Goal: Task Accomplishment & Management: Manage account settings

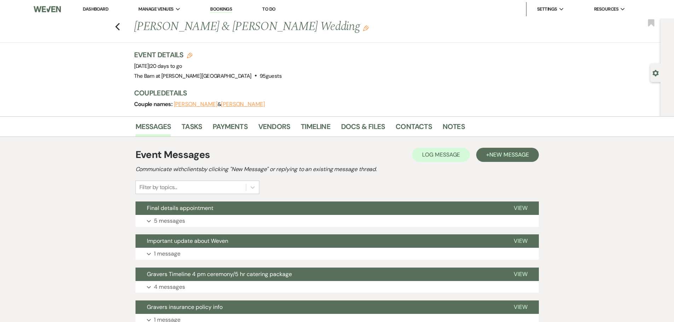
click at [106, 6] on link "Dashboard" at bounding box center [95, 9] width 25 height 6
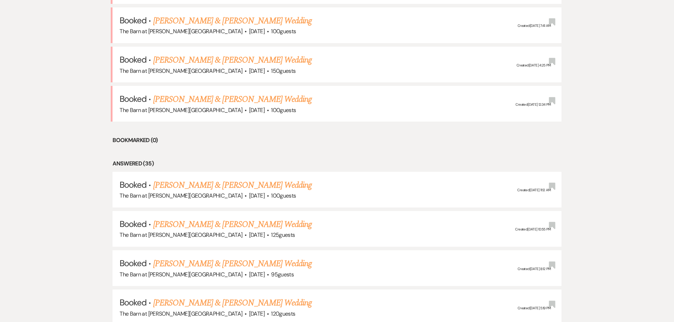
scroll to position [372, 0]
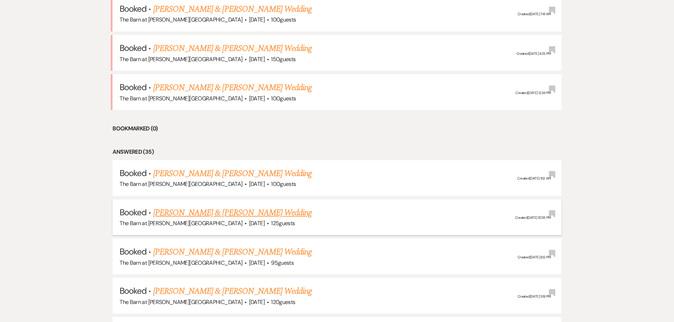
click at [207, 209] on link "[PERSON_NAME] & [PERSON_NAME] Wedding" at bounding box center [232, 213] width 158 height 13
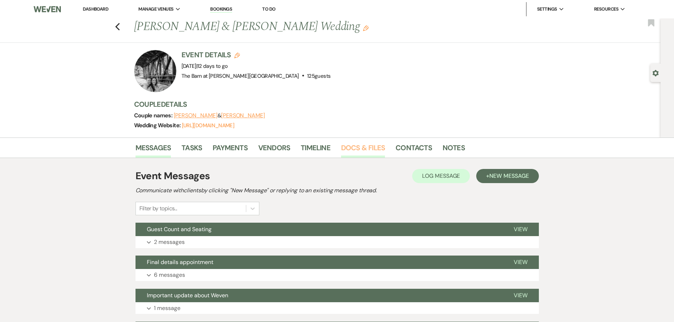
click at [367, 143] on link "Docs & Files" at bounding box center [363, 150] width 44 height 16
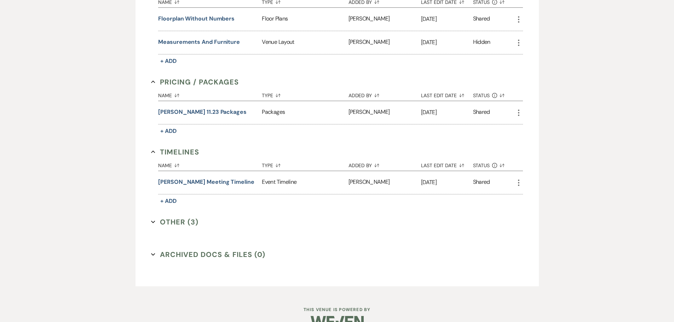
scroll to position [354, 0]
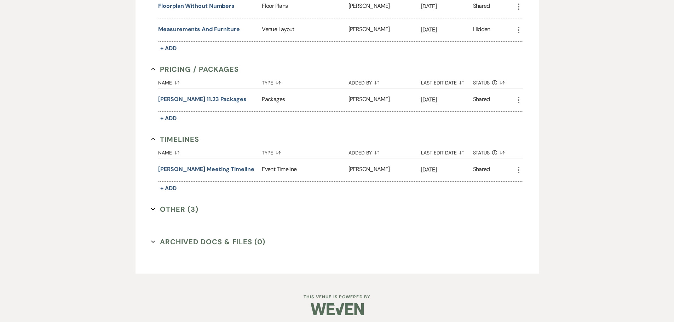
click at [175, 211] on button "Other (3) Expand" at bounding box center [174, 209] width 47 height 11
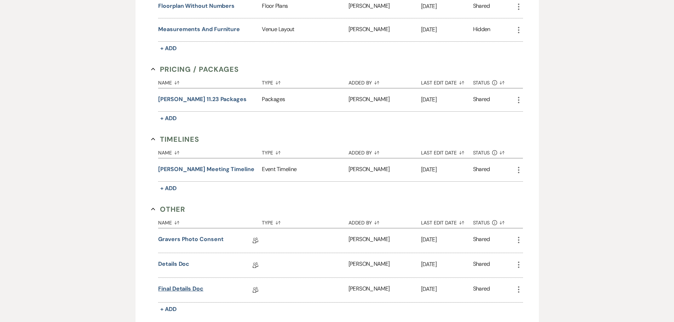
click at [189, 291] on link "Final details doc" at bounding box center [180, 290] width 45 height 11
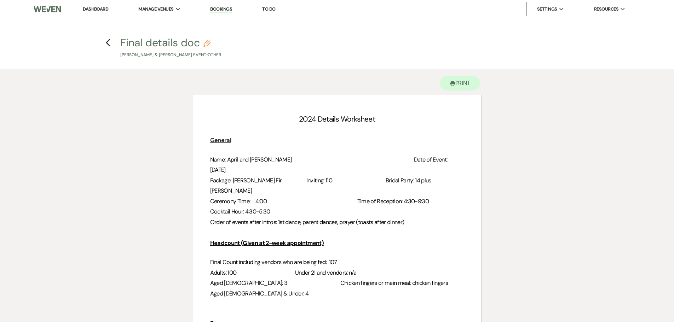
click at [108, 10] on link "Dashboard" at bounding box center [95, 9] width 25 height 6
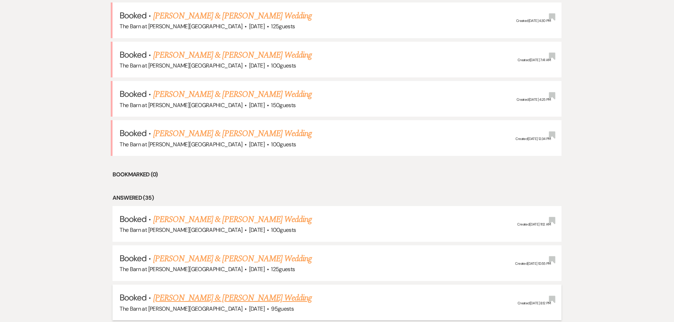
scroll to position [389, 0]
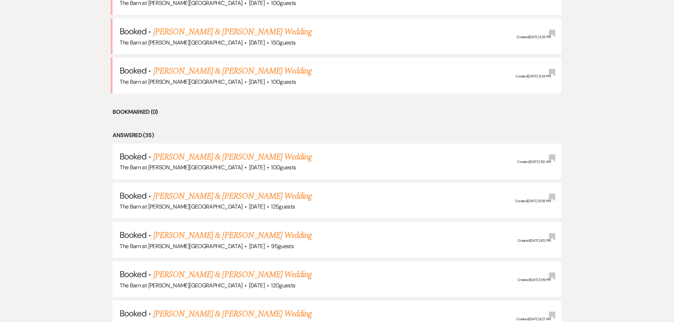
click at [177, 161] on link "[PERSON_NAME] & [PERSON_NAME] Wedding" at bounding box center [232, 157] width 158 height 13
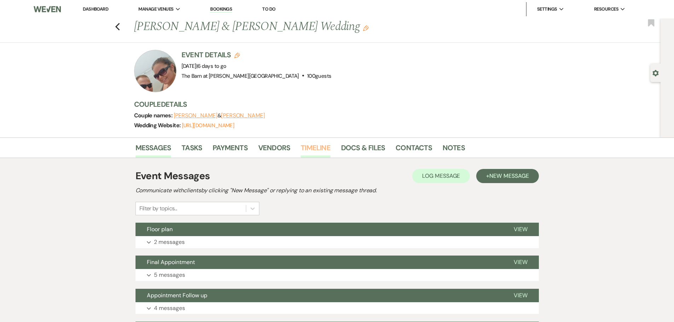
click at [306, 148] on link "Timeline" at bounding box center [316, 150] width 30 height 16
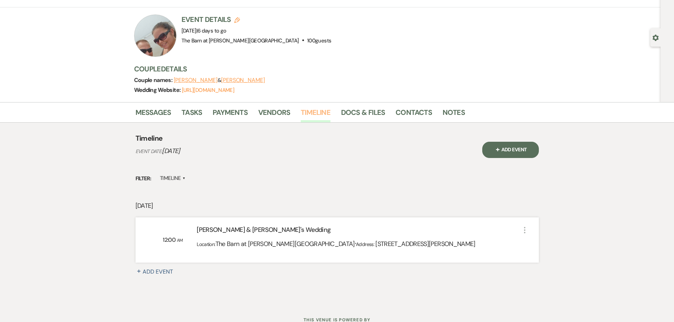
scroll to position [63, 0]
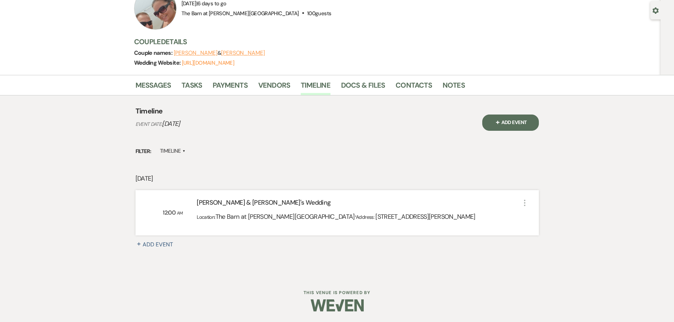
click at [514, 126] on button "+ Add Event" at bounding box center [510, 123] width 57 height 16
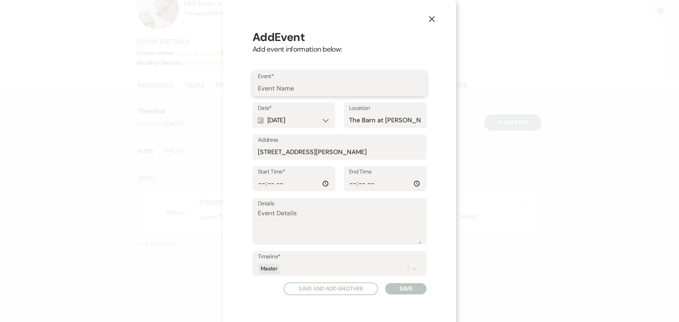
click at [289, 86] on input "Event*" at bounding box center [339, 89] width 163 height 14
type input "Rehearsal"
click at [305, 121] on div "Calendar [DATE] Expand" at bounding box center [294, 121] width 72 height 14
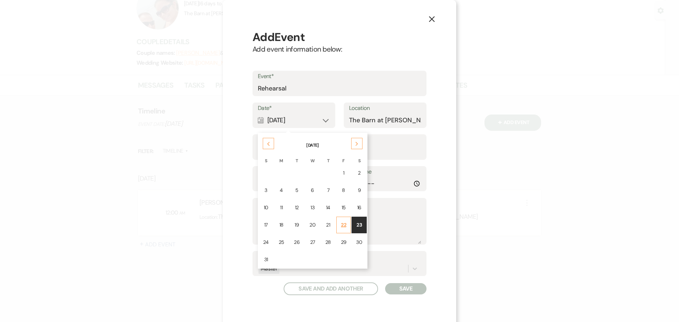
click at [336, 223] on td "22" at bounding box center [343, 225] width 15 height 17
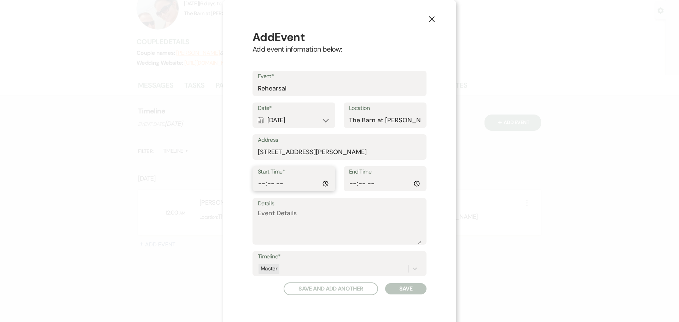
click at [314, 181] on input "Start Time*" at bounding box center [294, 184] width 72 height 14
click at [323, 184] on input "Start Time*" at bounding box center [294, 184] width 72 height 14
type input "17:30"
click at [396, 287] on button "Save" at bounding box center [405, 288] width 41 height 11
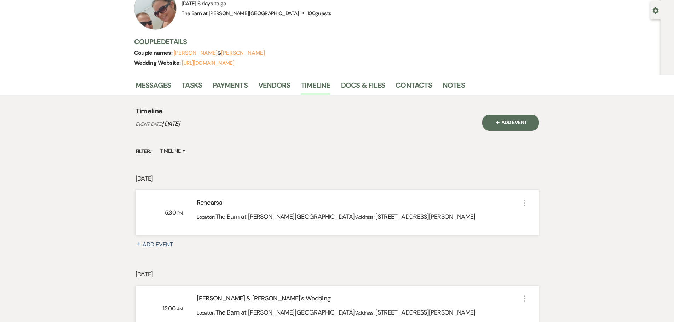
click at [523, 121] on button "+ Add Event" at bounding box center [510, 123] width 57 height 16
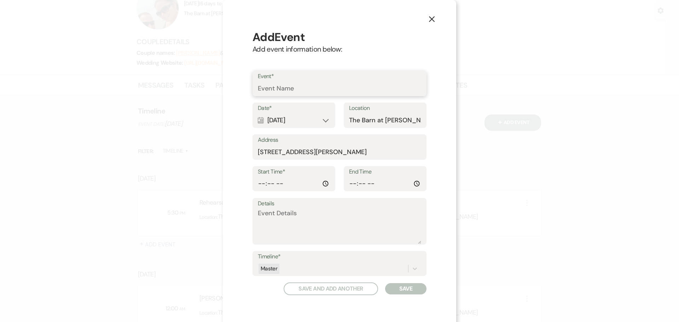
click at [304, 87] on input "Event*" at bounding box center [339, 89] width 163 height 14
type input "[PERSON_NAME] Setup"
click at [322, 121] on div "Calendar [DATE] Expand" at bounding box center [294, 121] width 72 height 14
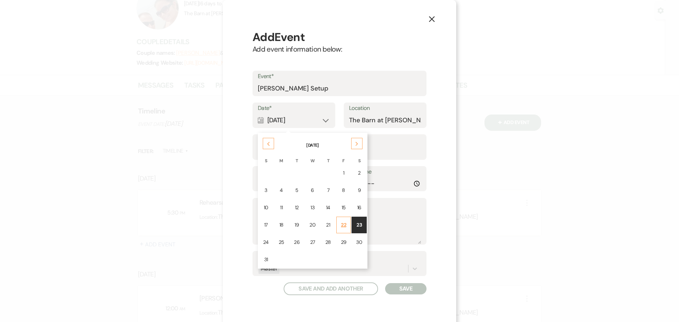
click at [346, 225] on td "22" at bounding box center [343, 225] width 15 height 17
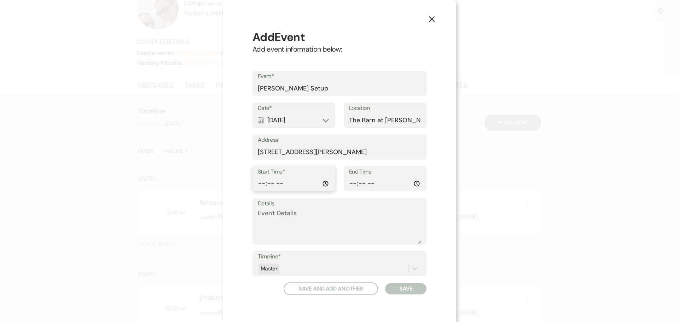
click at [286, 183] on input "Start Time*" at bounding box center [294, 184] width 72 height 14
click at [313, 185] on input "Start Time*" at bounding box center [294, 184] width 72 height 14
click at [325, 185] on input "Start Time*" at bounding box center [294, 184] width 72 height 14
type input "13:00"
click at [393, 289] on button "Save" at bounding box center [405, 288] width 41 height 11
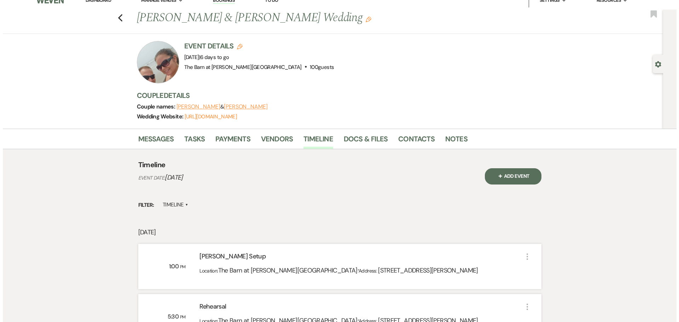
scroll to position [0, 0]
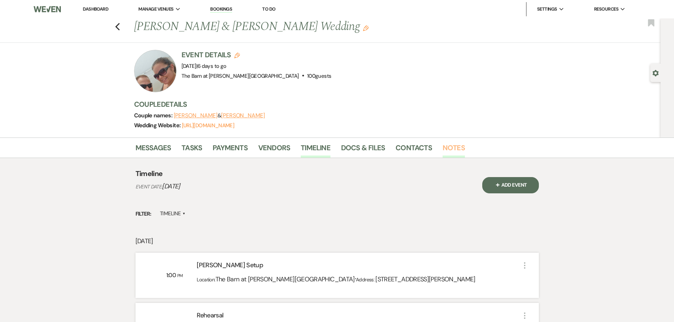
click at [442, 144] on link "Notes" at bounding box center [453, 150] width 22 height 16
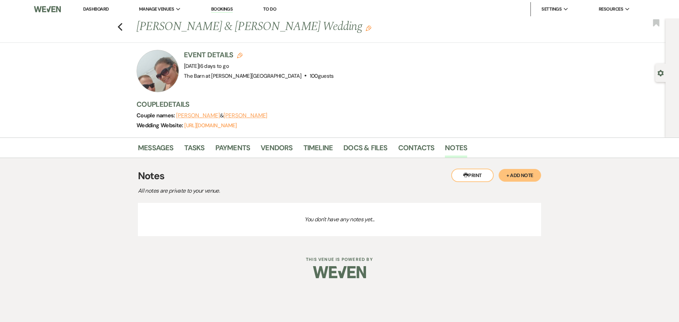
click at [512, 177] on button "+ Add Note" at bounding box center [520, 175] width 42 height 13
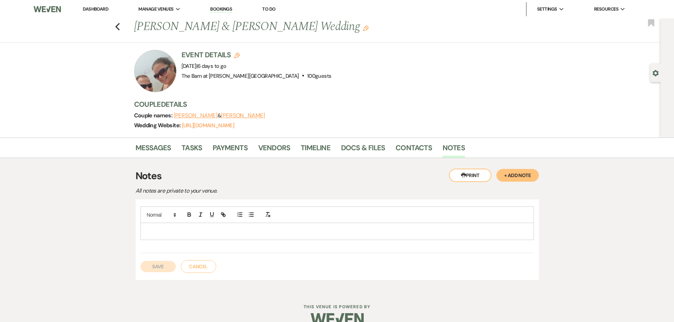
click at [269, 231] on p at bounding box center [337, 231] width 382 height 8
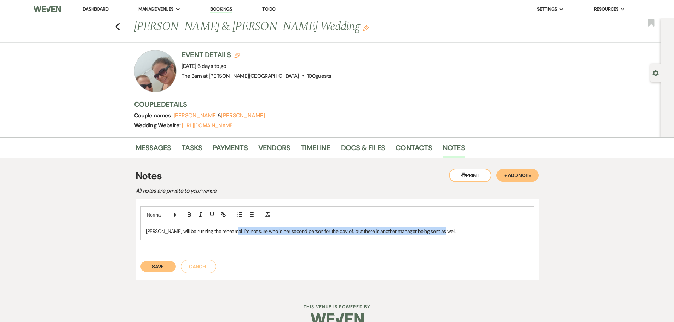
drag, startPoint x: 440, startPoint y: 232, endPoint x: 225, endPoint y: 239, distance: 214.8
click at [225, 239] on div "[PERSON_NAME] will be running the rehearsal. I'm not sure who is her second per…" at bounding box center [337, 231] width 393 height 16
click at [170, 274] on div "[PERSON_NAME] will be running the rehearsal. I believe [PERSON_NAME] is the sec…" at bounding box center [336, 239] width 403 height 80
click at [169, 264] on button "Save" at bounding box center [157, 266] width 35 height 11
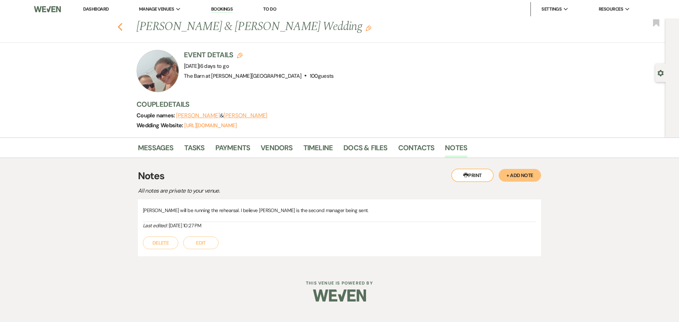
click at [121, 26] on icon "Previous" at bounding box center [119, 27] width 5 height 8
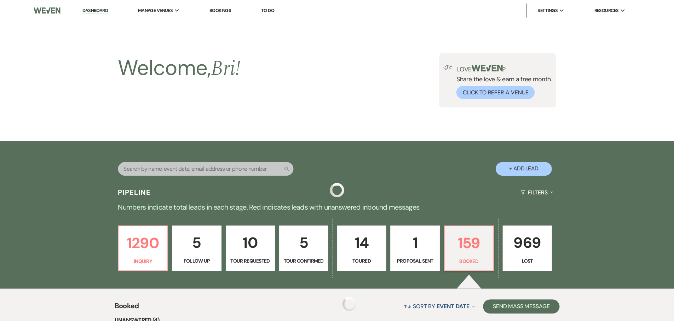
scroll to position [389, 0]
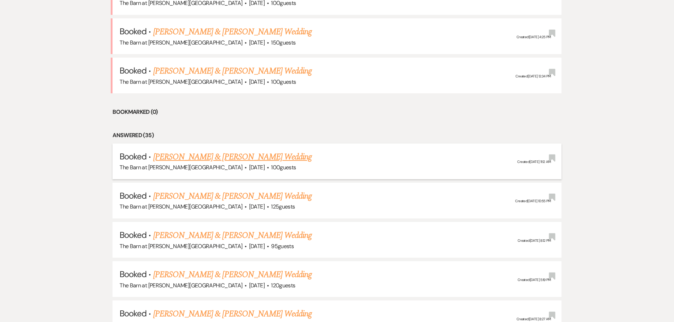
click at [250, 157] on link "[PERSON_NAME] & [PERSON_NAME] Wedding" at bounding box center [232, 157] width 158 height 13
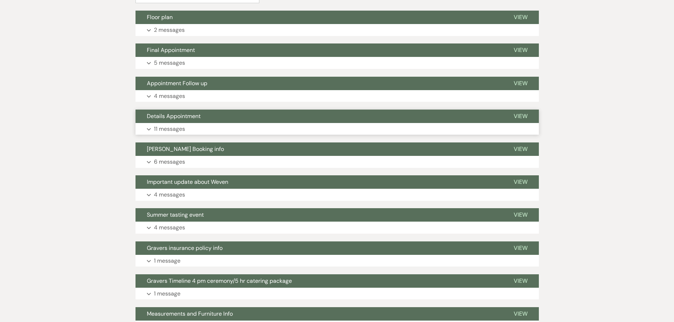
scroll to position [71, 0]
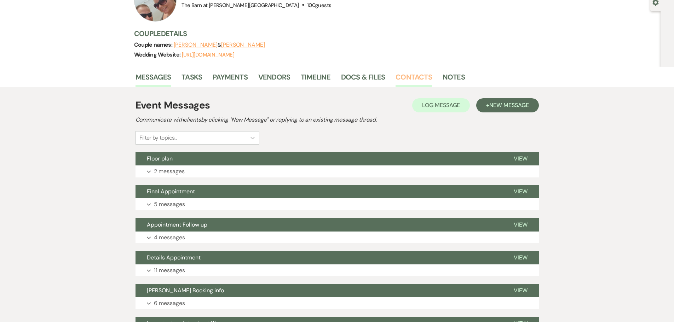
click at [402, 80] on link "Contacts" at bounding box center [413, 79] width 36 height 16
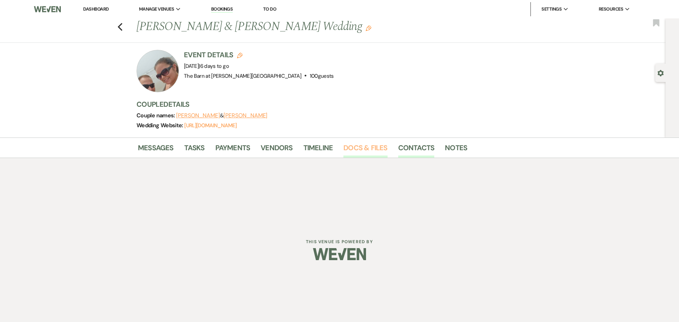
click at [350, 147] on link "Docs & Files" at bounding box center [365, 150] width 44 height 16
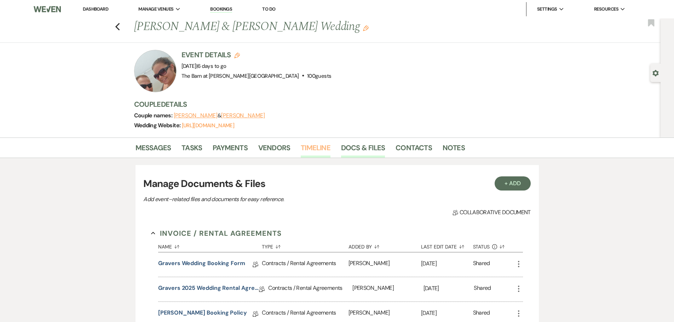
click at [314, 147] on link "Timeline" at bounding box center [316, 150] width 30 height 16
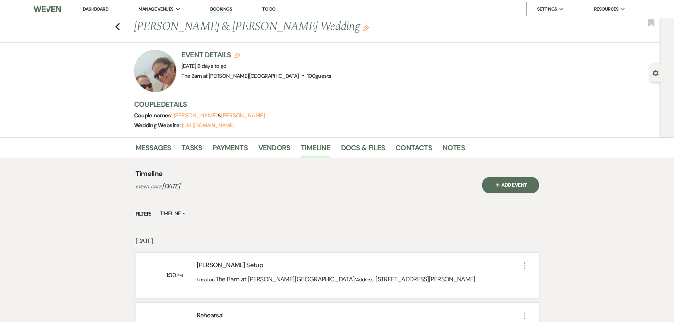
click at [525, 187] on button "+ Add Event" at bounding box center [510, 185] width 57 height 16
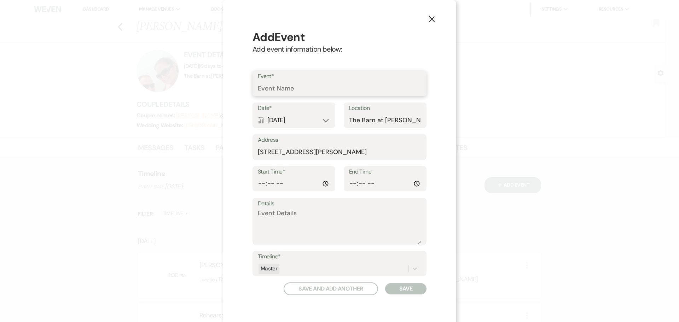
click at [317, 91] on input "Event*" at bounding box center [339, 89] width 163 height 14
type input "Couple bringing decor"
click at [323, 120] on div "Calendar [DATE] Expand" at bounding box center [294, 121] width 72 height 14
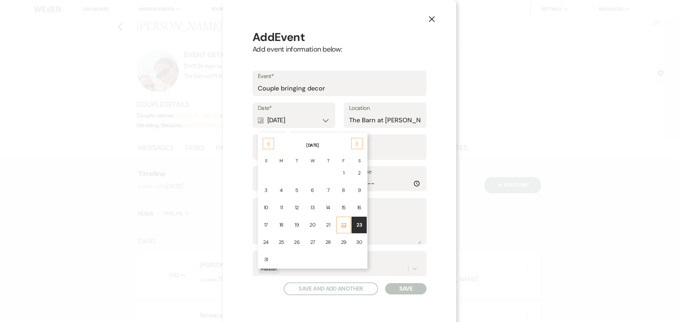
click at [336, 225] on td "22" at bounding box center [343, 225] width 15 height 17
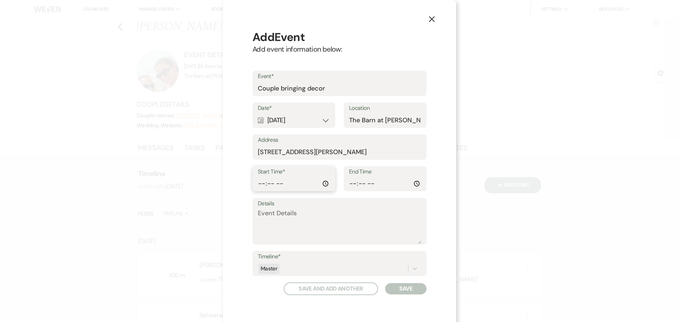
click at [273, 177] on input "Start Time*" at bounding box center [294, 184] width 72 height 14
click at [267, 183] on input "Start Time*" at bounding box center [294, 184] width 72 height 14
click at [324, 184] on input "Start Time*" at bounding box center [294, 184] width 72 height 14
type input "16:00"
click at [413, 286] on button "Save" at bounding box center [405, 288] width 41 height 11
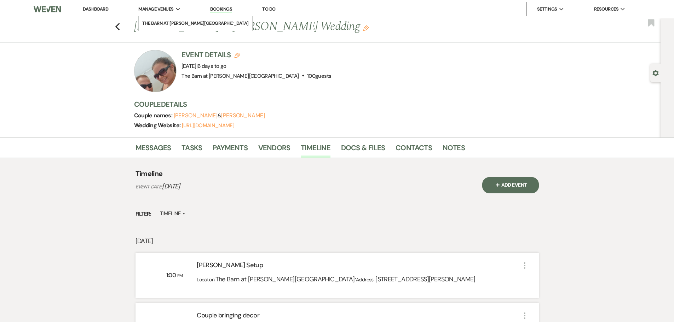
drag, startPoint x: 96, startPoint y: 6, endPoint x: 184, endPoint y: 4, distance: 87.7
click at [96, 6] on link "Dashboard" at bounding box center [95, 9] width 25 height 6
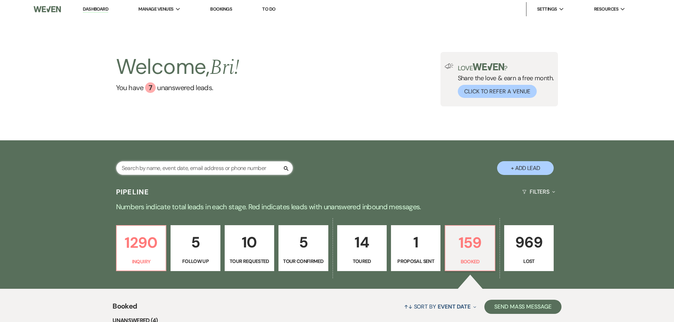
click at [147, 168] on input "text" at bounding box center [204, 168] width 177 height 14
type input "[PERSON_NAME]"
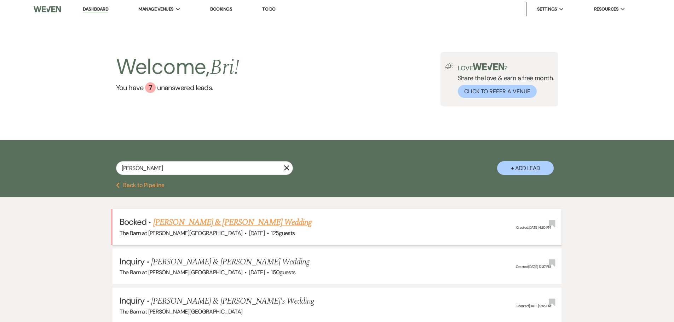
click at [191, 217] on link "[PERSON_NAME] & [PERSON_NAME] Wedding" at bounding box center [232, 222] width 158 height 13
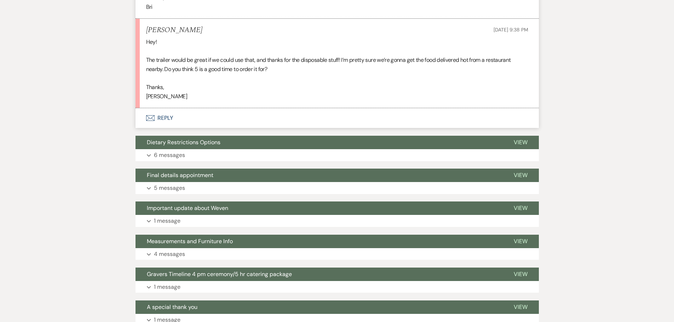
scroll to position [389, 0]
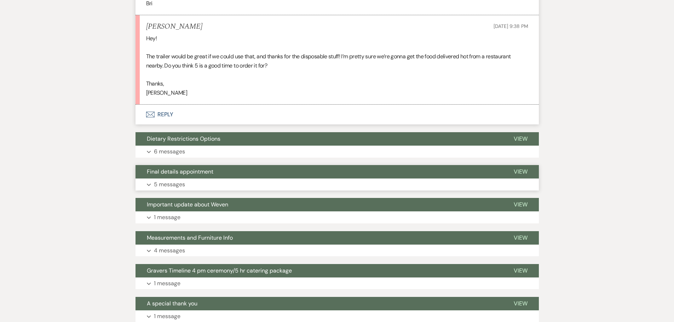
click at [202, 183] on button "Expand 5 messages" at bounding box center [336, 185] width 403 height 12
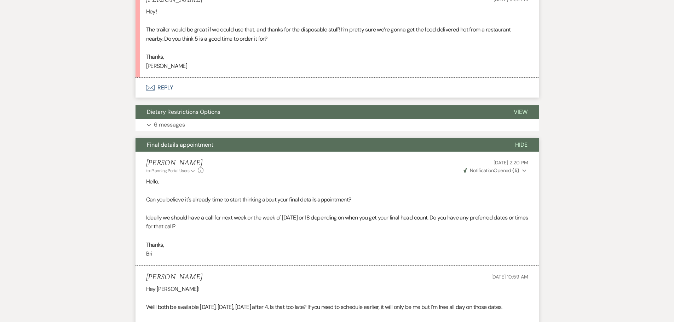
scroll to position [319, 0]
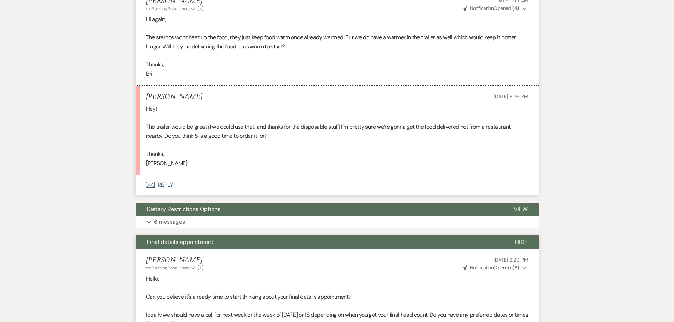
click at [163, 182] on button "Envelope Reply" at bounding box center [336, 185] width 403 height 20
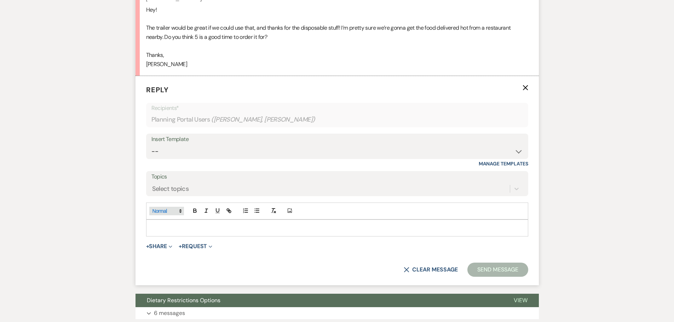
scroll to position [419, 0]
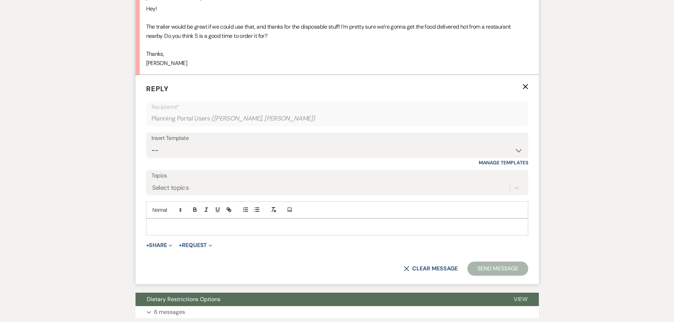
click at [185, 228] on p at bounding box center [337, 227] width 371 height 8
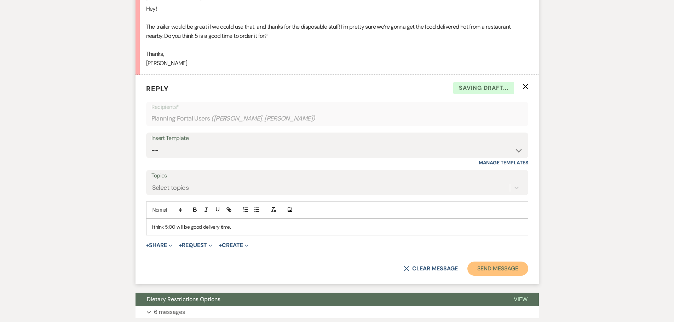
click at [484, 266] on button "Send Message" at bounding box center [497, 269] width 60 height 14
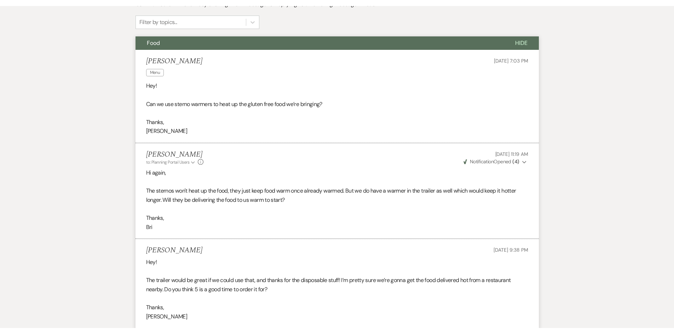
scroll to position [0, 0]
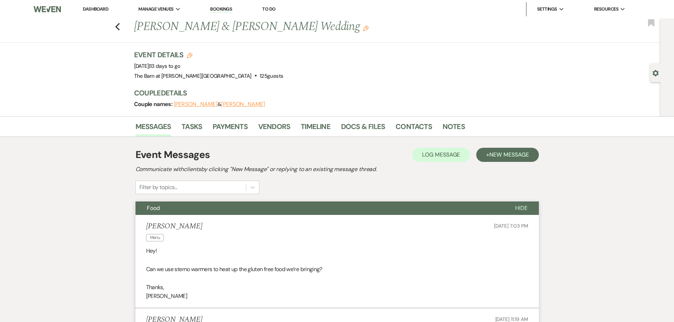
click at [98, 4] on li "Dashboard" at bounding box center [95, 9] width 33 height 14
click at [99, 5] on li "Dashboard" at bounding box center [95, 9] width 33 height 14
click at [101, 8] on link "Dashboard" at bounding box center [95, 9] width 25 height 6
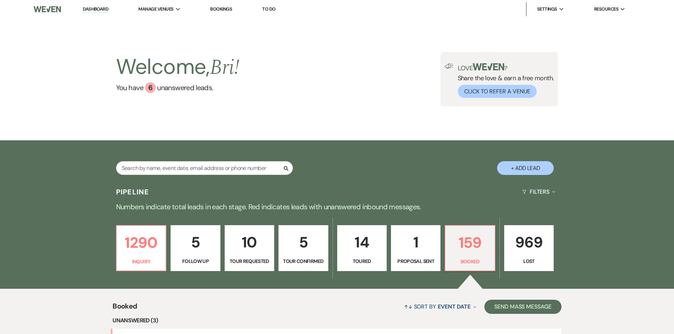
click at [203, 161] on div "Search + Add Lead" at bounding box center [336, 162] width 509 height 37
click at [214, 167] on input "text" at bounding box center [204, 168] width 177 height 14
type input "april"
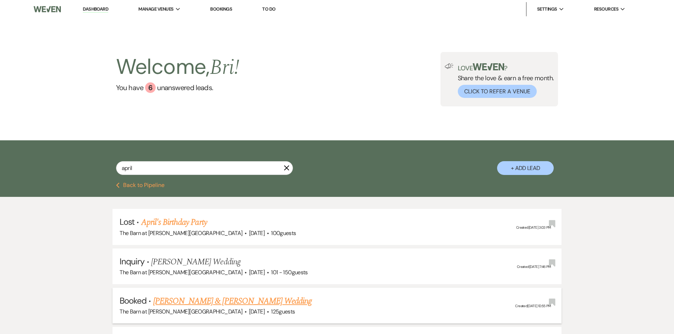
click at [194, 299] on link "[PERSON_NAME] & [PERSON_NAME] Wedding" at bounding box center [232, 301] width 158 height 13
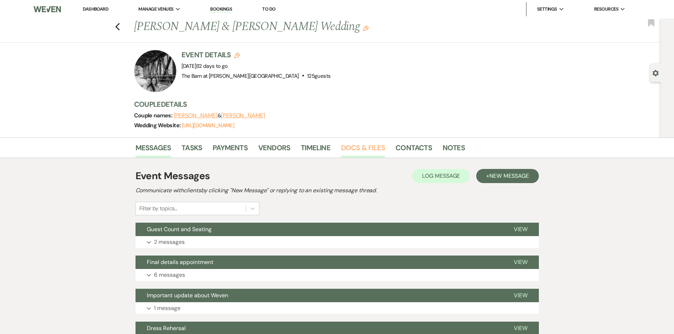
click at [365, 148] on link "Docs & Files" at bounding box center [363, 150] width 44 height 16
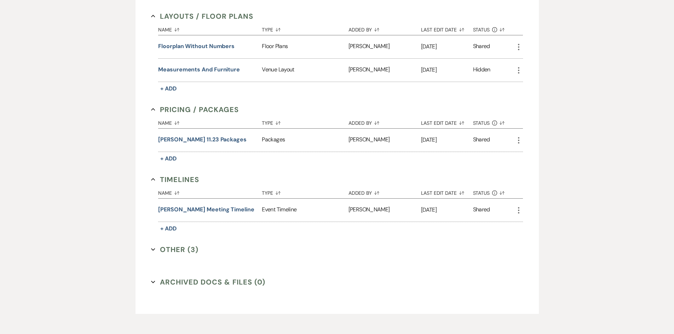
scroll to position [345, 0]
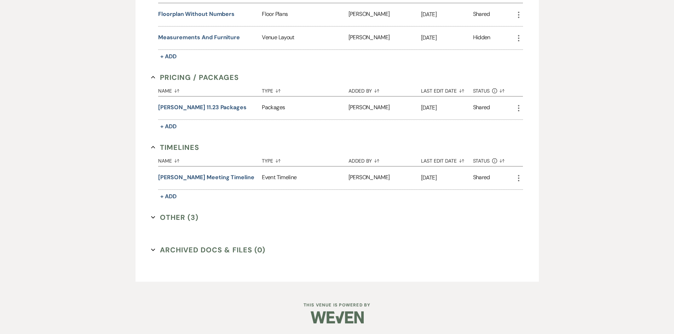
click at [170, 216] on button "Other (3) Expand" at bounding box center [174, 217] width 47 height 11
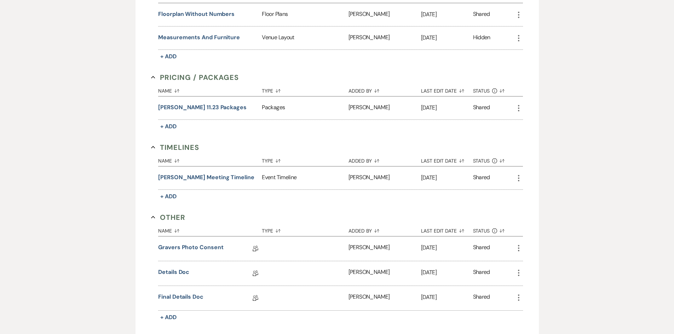
scroll to position [445, 0]
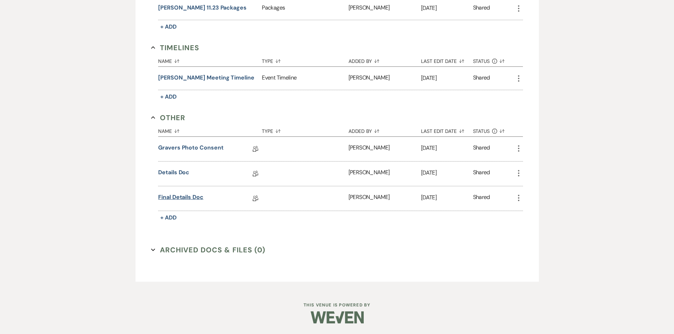
click at [180, 193] on link "Final details doc" at bounding box center [180, 198] width 45 height 11
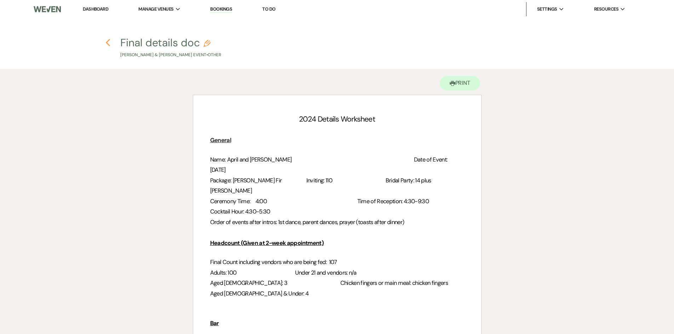
click at [106, 45] on icon "Previous" at bounding box center [107, 43] width 5 height 8
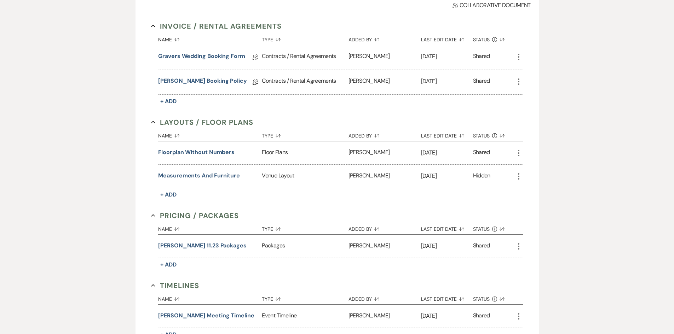
scroll to position [169, 0]
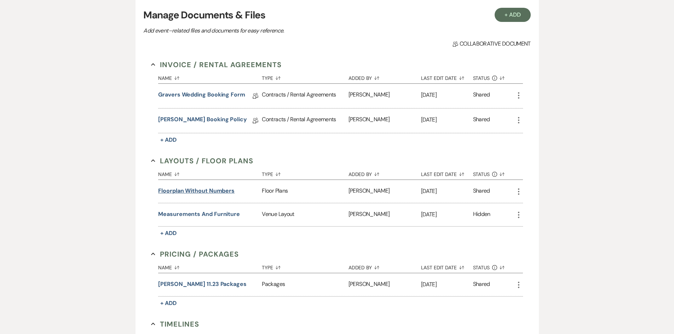
click at [187, 192] on button "Floorplan without numbers" at bounding box center [196, 191] width 76 height 8
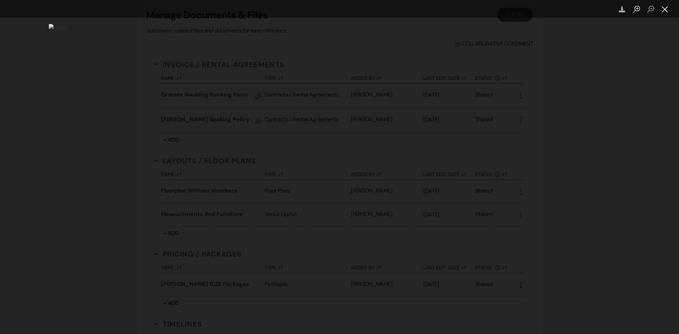
click at [666, 7] on button "Close lightbox" at bounding box center [665, 9] width 14 height 12
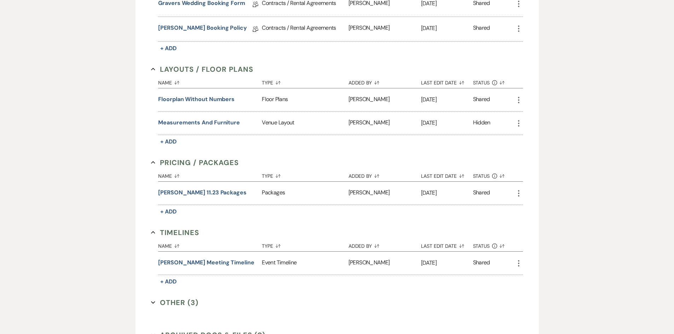
scroll to position [345, 0]
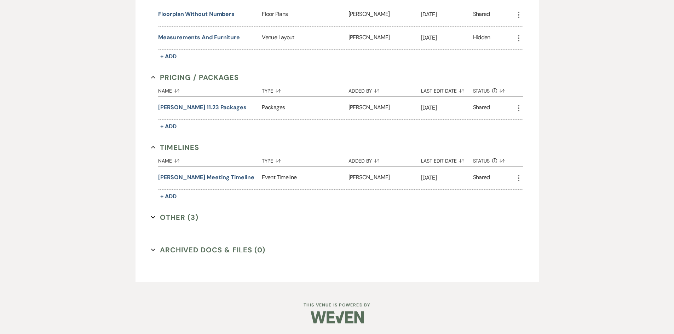
click at [172, 216] on button "Other (3) Expand" at bounding box center [174, 217] width 47 height 11
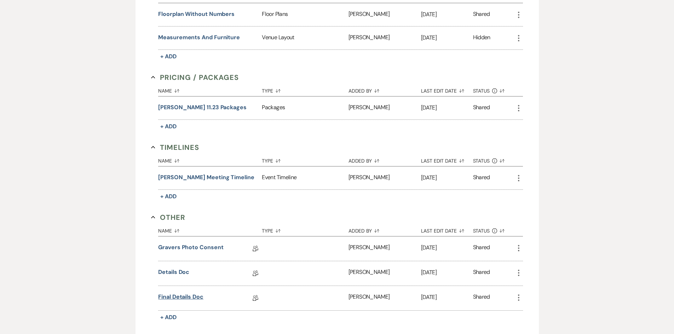
click at [192, 297] on link "Final details doc" at bounding box center [180, 298] width 45 height 11
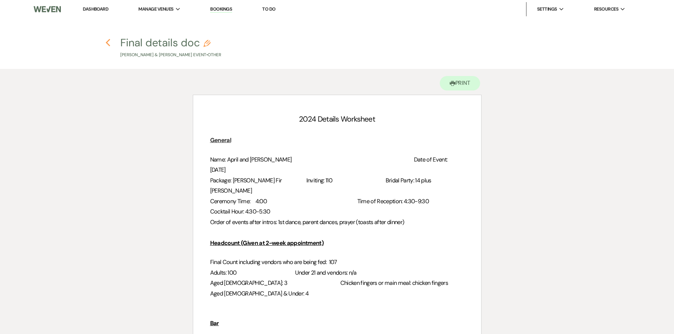
click at [109, 43] on icon "Previous" at bounding box center [107, 43] width 5 height 8
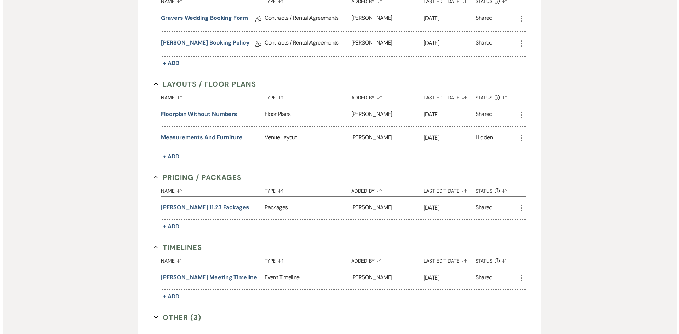
scroll to position [239, 0]
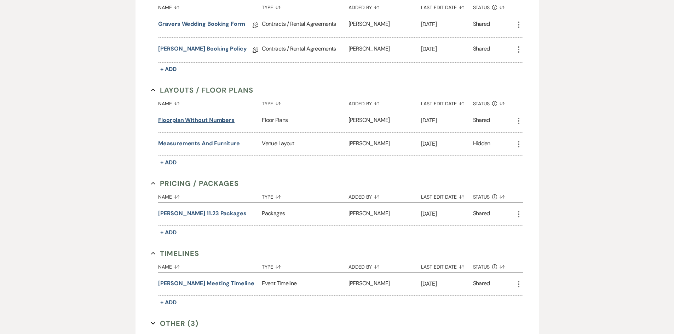
click at [201, 121] on button "Floorplan without numbers" at bounding box center [196, 120] width 76 height 8
